Goal: Use online tool/utility: Utilize a website feature to perform a specific function

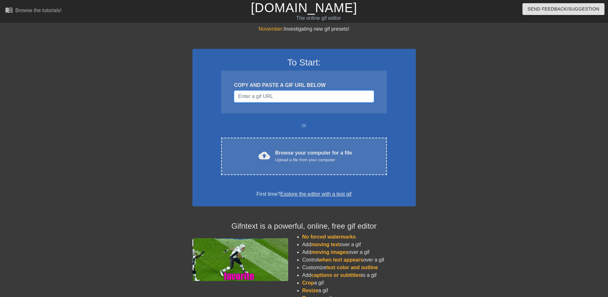
click at [314, 101] on input "Username" at bounding box center [304, 96] width 140 height 12
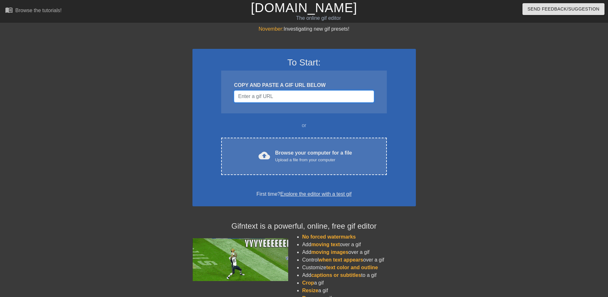
click at [292, 92] on input "Username" at bounding box center [304, 96] width 140 height 12
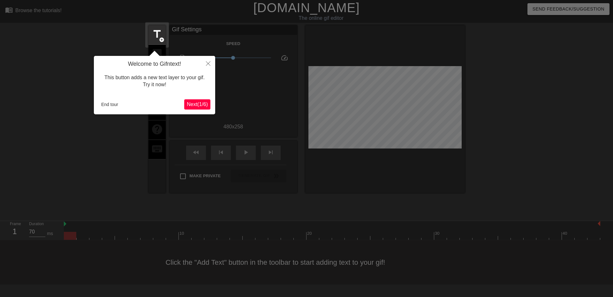
click at [193, 105] on span "Next ( 1 / 6 )" at bounding box center [197, 103] width 21 height 5
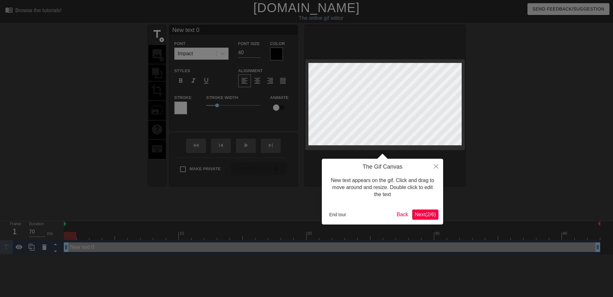
click at [415, 213] on span "Next ( 2 / 6 )" at bounding box center [424, 214] width 21 height 5
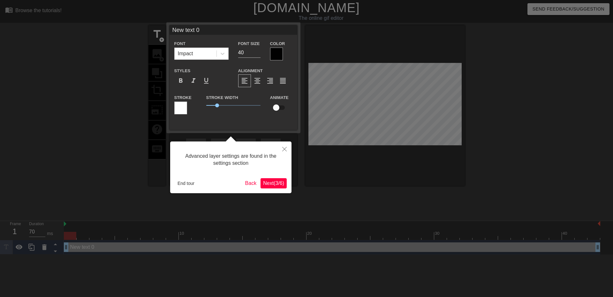
click at [275, 180] on span "Next ( 3 / 6 )" at bounding box center [273, 182] width 21 height 5
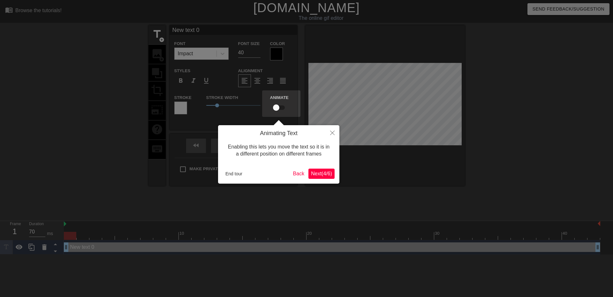
click at [324, 173] on span "Next ( 4 / 6 )" at bounding box center [321, 173] width 21 height 5
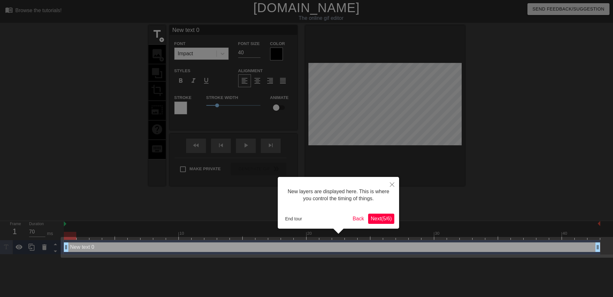
click at [368, 215] on button "Next ( 5 / 6 )" at bounding box center [381, 218] width 26 height 10
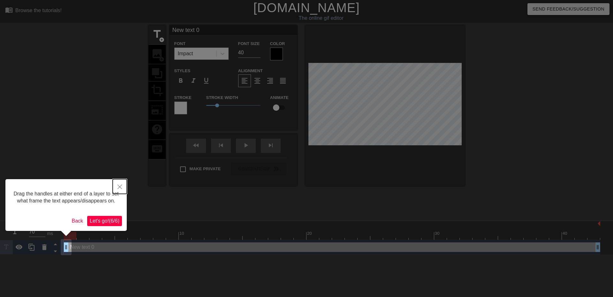
click at [120, 186] on icon "Close" at bounding box center [119, 186] width 4 height 4
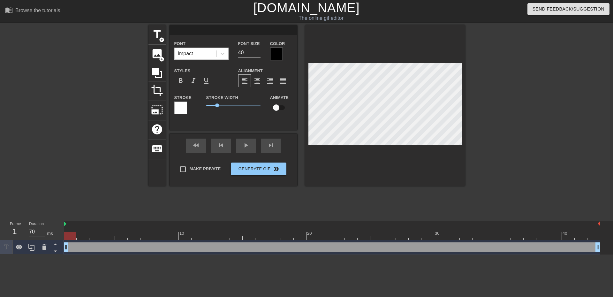
scroll to position [1, 1]
click at [499, 103] on div at bounding box center [520, 120] width 96 height 191
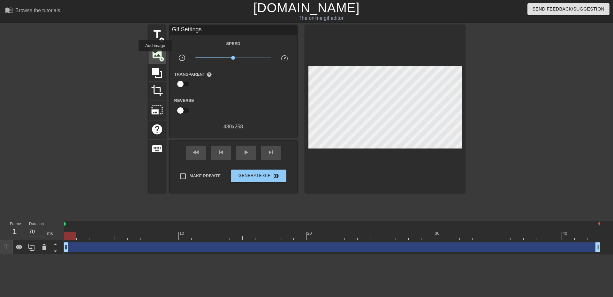
click at [155, 56] on span "image" at bounding box center [157, 54] width 12 height 12
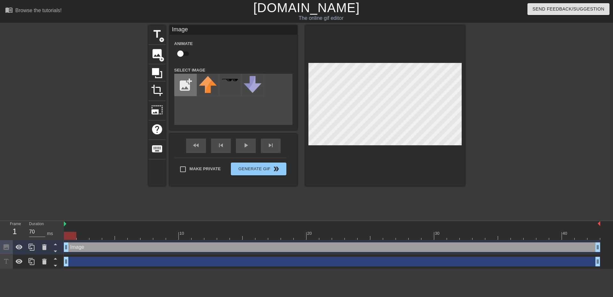
click at [180, 86] on input "file" at bounding box center [186, 85] width 22 height 22
type input "C:\fakepath\image (4).jpg"
click at [211, 86] on img at bounding box center [208, 82] width 18 height 13
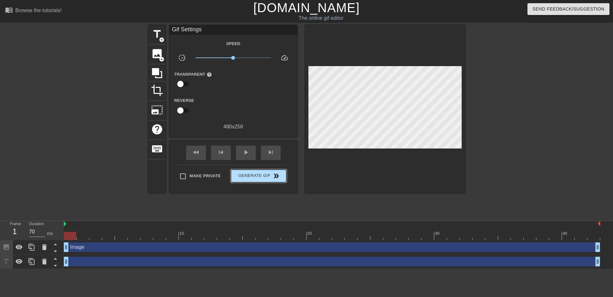
click at [259, 165] on div "Make Private Generate Gif double_arrow" at bounding box center [231, 177] width 112 height 25
click at [265, 176] on span "Generate Gif double_arrow" at bounding box center [258, 176] width 50 height 8
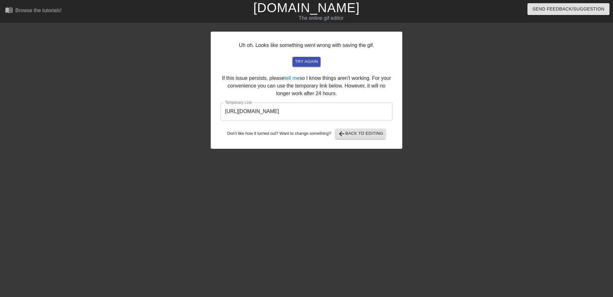
click at [310, 114] on input "[URL][DOMAIN_NAME]" at bounding box center [306, 111] width 172 height 18
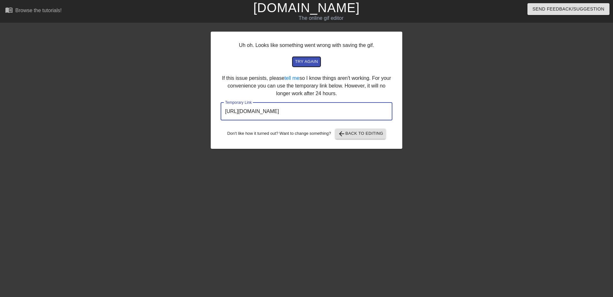
click at [302, 63] on span "try again" at bounding box center [306, 61] width 23 height 7
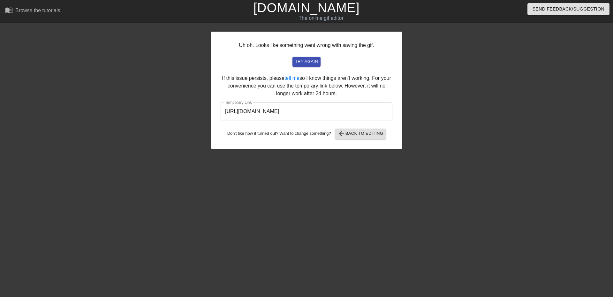
click at [312, 111] on input "[URL][DOMAIN_NAME]" at bounding box center [306, 111] width 172 height 18
click at [331, 114] on input "[URL][DOMAIN_NAME]" at bounding box center [306, 111] width 172 height 18
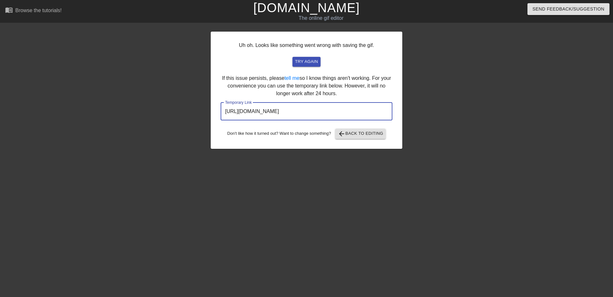
click at [331, 114] on input "[URL][DOMAIN_NAME]" at bounding box center [306, 111] width 172 height 18
